Goal: Transaction & Acquisition: Purchase product/service

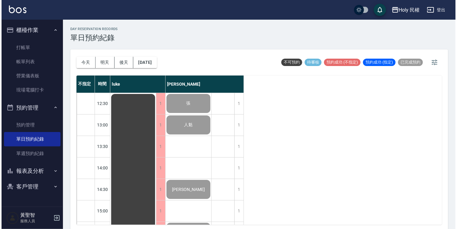
scroll to position [123, 0]
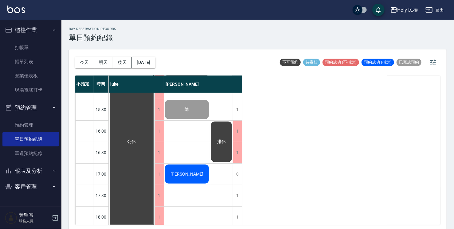
click at [137, 145] on span "[PERSON_NAME]" at bounding box center [131, 142] width 11 height 6
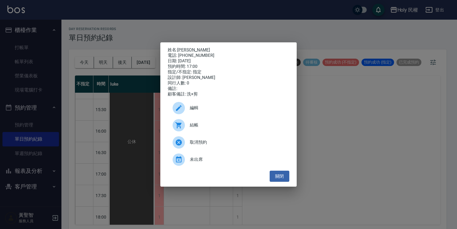
click at [207, 126] on span "結帳" at bounding box center [237, 125] width 95 height 6
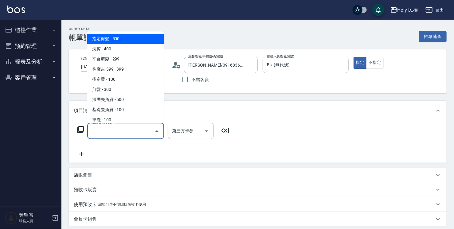
click at [119, 38] on span "指定剪髮 - 500" at bounding box center [125, 39] width 77 height 10
type input "指定剪髮(1)"
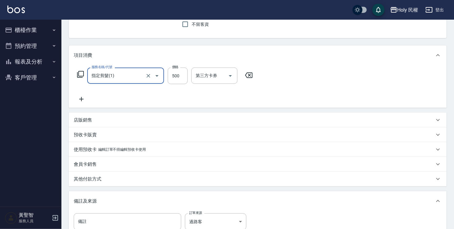
scroll to position [61, 0]
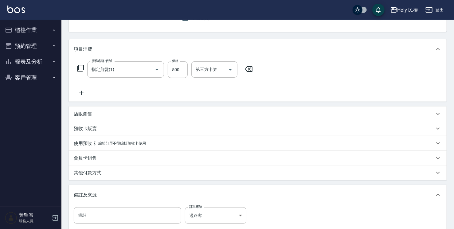
click at [234, 176] on div "其他付款方式" at bounding box center [258, 173] width 378 height 15
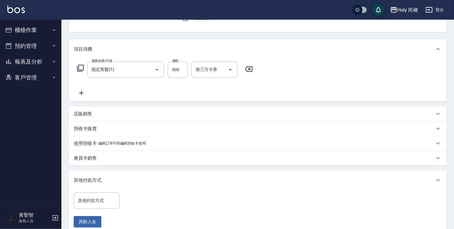
click at [233, 187] on div "其他付款方式" at bounding box center [258, 181] width 378 height 20
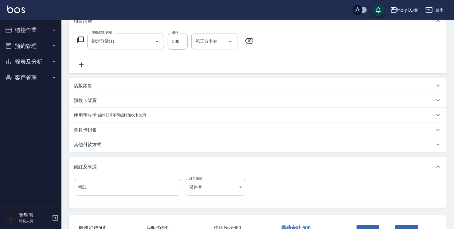
scroll to position [123, 0]
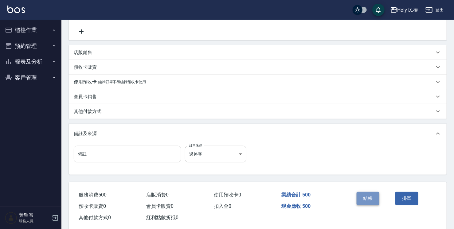
click at [364, 199] on button "結帳" at bounding box center [368, 198] width 23 height 13
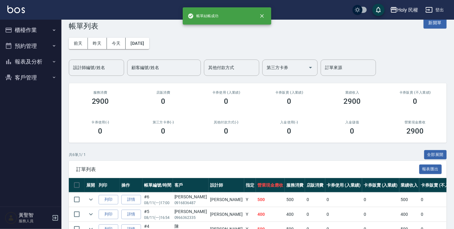
scroll to position [31, 0]
